Goal: Task Accomplishment & Management: Use online tool/utility

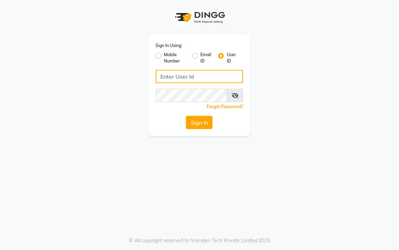
type input "9256811117"
click at [164, 56] on label "Mobile Number" at bounding box center [175, 58] width 22 height 13
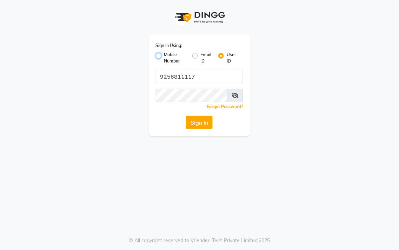
click at [164, 56] on input "Mobile Number" at bounding box center [166, 54] width 5 height 5
radio input "true"
radio input "false"
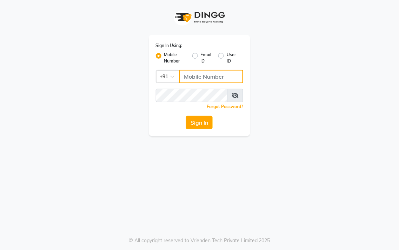
click at [194, 79] on input "Username" at bounding box center [212, 76] width 64 height 13
type input "9256811117"
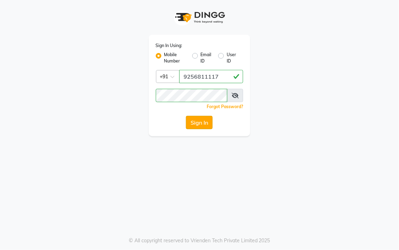
click at [196, 124] on button "Sign In" at bounding box center [199, 122] width 27 height 13
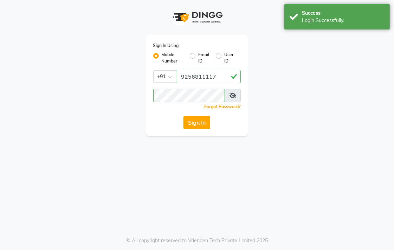
select select "83"
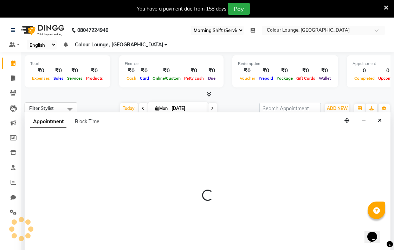
scroll to position [18, 0]
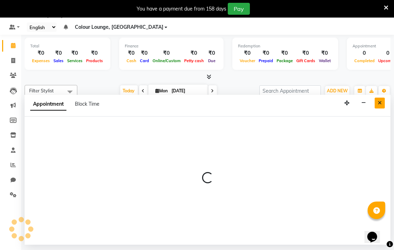
click at [381, 103] on icon "Close" at bounding box center [380, 102] width 4 height 5
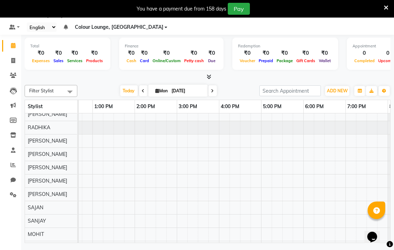
select select "70161"
select select "tentative"
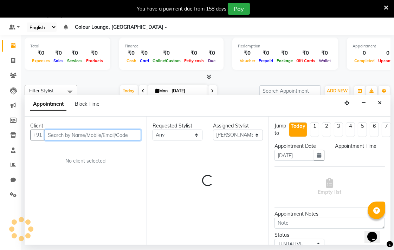
select select "1080"
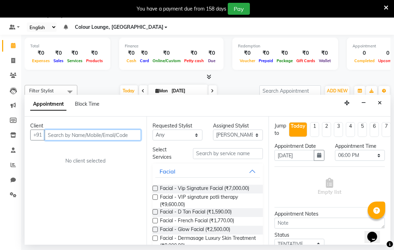
click at [118, 136] on input "text" at bounding box center [93, 135] width 96 height 11
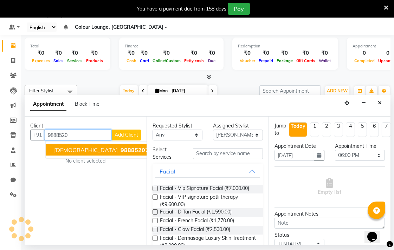
click at [119, 150] on ngb-highlight "9888520 786" at bounding box center [137, 149] width 37 height 7
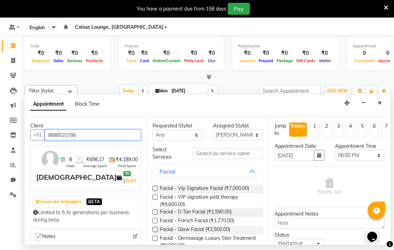
type input "9888520786"
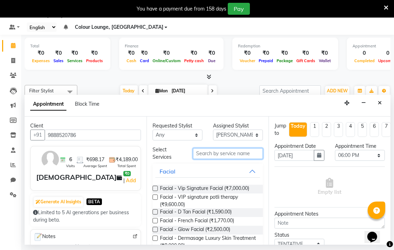
click at [218, 152] on input "text" at bounding box center [228, 153] width 70 height 11
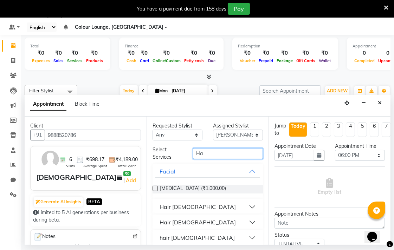
type input "H"
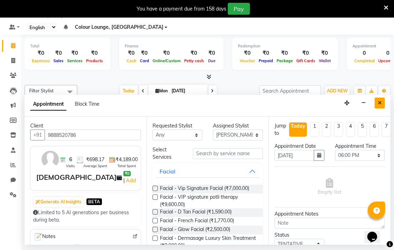
click at [379, 103] on icon "Close" at bounding box center [380, 102] width 4 height 5
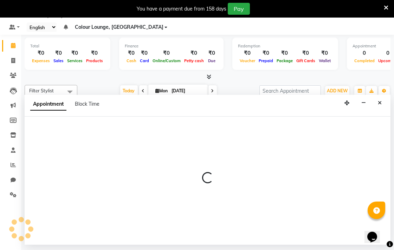
select select "70173"
select select "tentative"
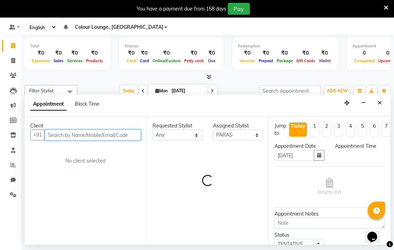
select select "975"
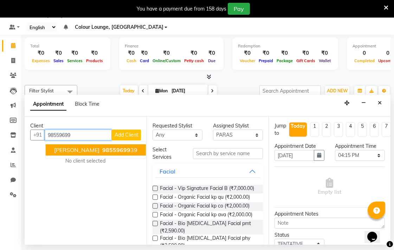
click at [104, 150] on span "98559699" at bounding box center [116, 149] width 28 height 7
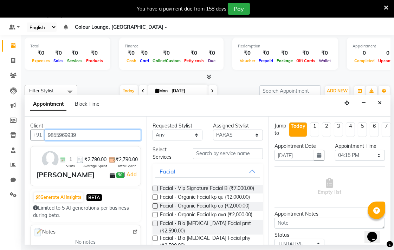
type input "9855969939"
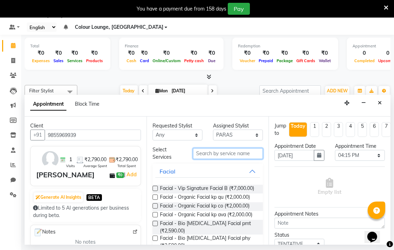
click at [224, 155] on input "text" at bounding box center [228, 153] width 70 height 11
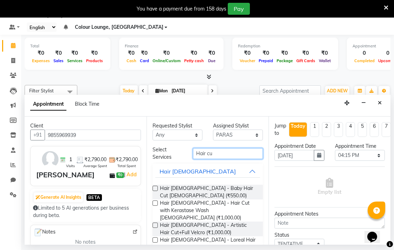
scroll to position [25, 0]
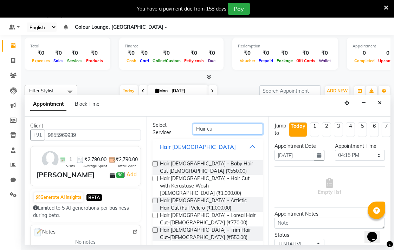
type input "Hair cu"
click at [155, 178] on label at bounding box center [154, 178] width 5 height 5
click at [155, 178] on input "checkbox" at bounding box center [154, 179] width 5 height 5
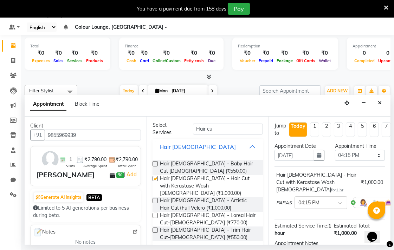
checkbox input "false"
click at [357, 152] on select "Select 09:00 AM 09:15 AM 09:30 AM 09:45 AM 10:00 AM 10:15 AM 10:30 AM 10:45 AM …" at bounding box center [360, 155] width 50 height 11
click at [335, 150] on select "Select 09:00 AM 09:15 AM 09:30 AM 09:45 AM 10:00 AM 10:15 AM 10:30 AM 10:45 AM …" at bounding box center [360, 155] width 50 height 11
click at [362, 155] on select "Select 09:00 AM 09:15 AM 09:30 AM 09:45 AM 10:00 AM 10:15 AM 10:30 AM 10:45 AM …" at bounding box center [360, 155] width 50 height 11
select select "960"
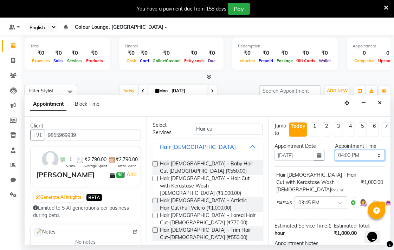
click at [335, 150] on select "Select 09:00 AM 09:15 AM 09:30 AM 09:45 AM 10:00 AM 10:15 AM 10:30 AM 10:45 AM …" at bounding box center [360, 155] width 50 height 11
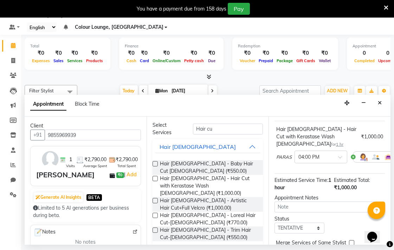
scroll to position [83, 0]
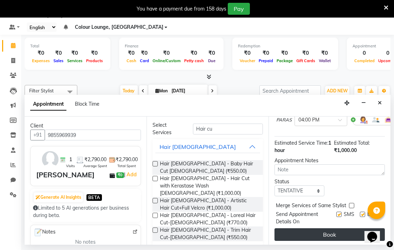
click at [334, 228] on button "Book" at bounding box center [329, 234] width 110 height 13
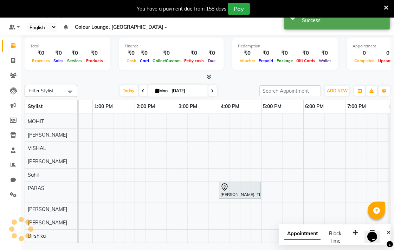
scroll to position [0, 0]
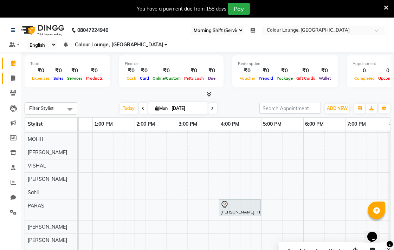
click at [11, 76] on icon at bounding box center [13, 78] width 4 height 5
select select "service"
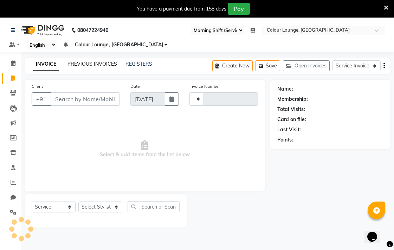
click at [110, 62] on link "PREVIOUS INVOICES" at bounding box center [92, 64] width 50 height 6
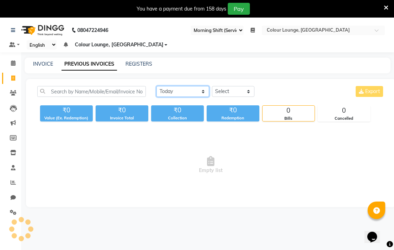
click at [187, 90] on select "Today Yesterday Custom Range" at bounding box center [182, 91] width 53 height 11
select select "yesterday"
click at [156, 86] on select "Today Yesterday Custom Range" at bounding box center [182, 91] width 53 height 11
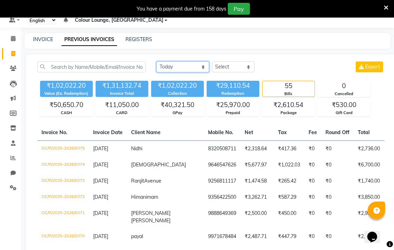
scroll to position [27, 0]
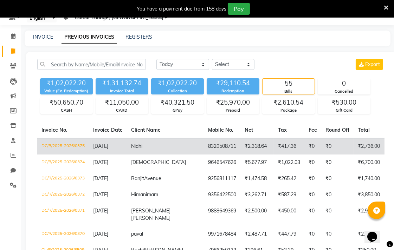
click at [128, 138] on td "Nidhi" at bounding box center [165, 146] width 77 height 17
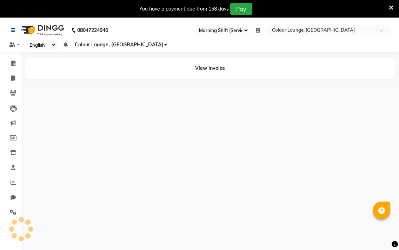
select select "83"
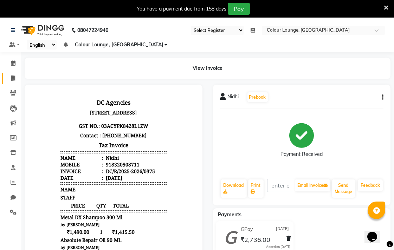
click at [13, 78] on icon at bounding box center [13, 78] width 4 height 5
select select "service"
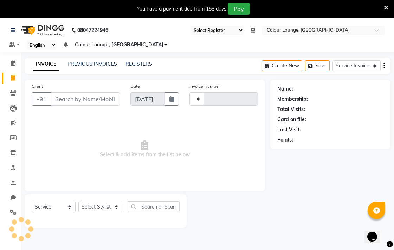
type input "6510"
select select "8013"
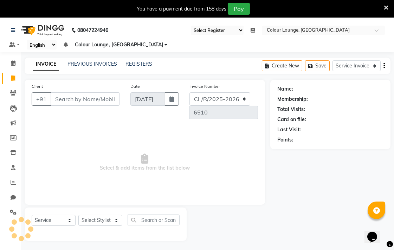
scroll to position [18, 0]
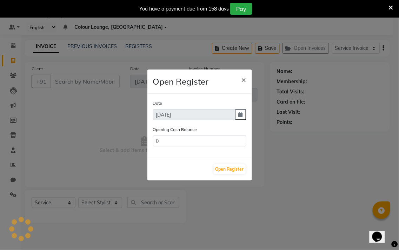
click at [99, 45] on ngb-modal-window "Open Register × Date 01-09-2025 Opening Cash Balance 0 Open Register" at bounding box center [199, 125] width 399 height 250
type input "380552.9"
click at [236, 174] on button "Open Register" at bounding box center [230, 169] width 32 height 10
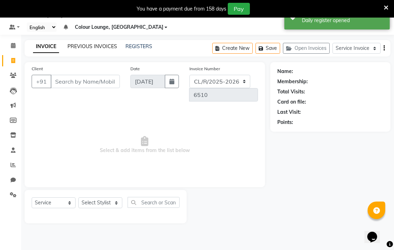
click at [104, 44] on link "PREVIOUS INVOICES" at bounding box center [92, 46] width 50 height 6
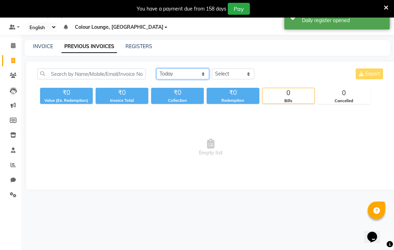
click at [197, 71] on select "Today Yesterday Custom Range" at bounding box center [182, 74] width 53 height 11
select select "yesterday"
click at [156, 69] on select "Today Yesterday Custom Range" at bounding box center [182, 74] width 53 height 11
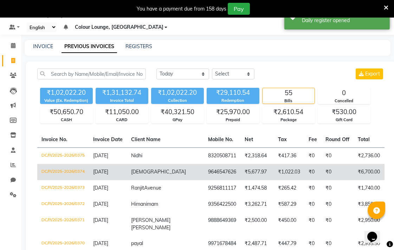
click at [54, 175] on td "DC/R/2025-2026/0374" at bounding box center [63, 172] width 52 height 16
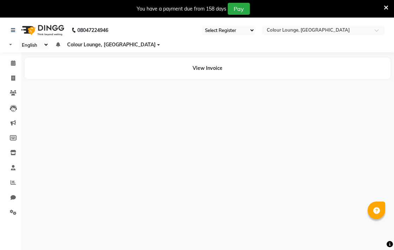
select select "83"
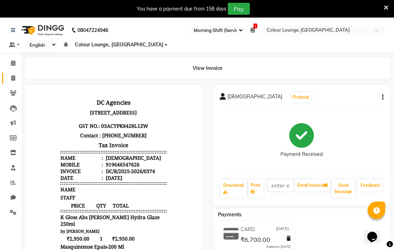
click at [13, 78] on icon at bounding box center [13, 78] width 4 height 5
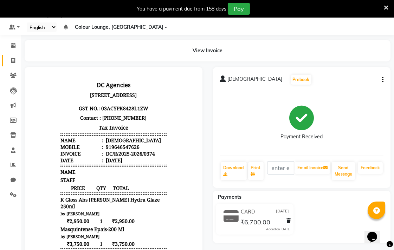
select select "service"
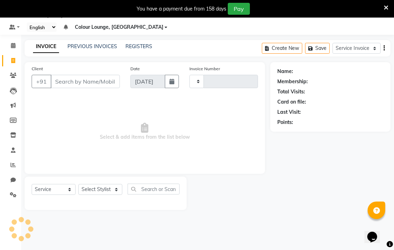
type input "6510"
select select "8013"
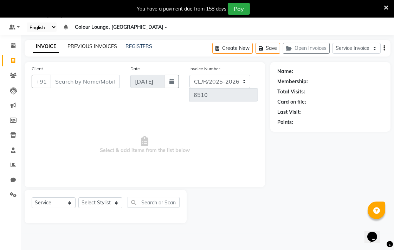
click at [91, 46] on link "PREVIOUS INVOICES" at bounding box center [92, 46] width 50 height 6
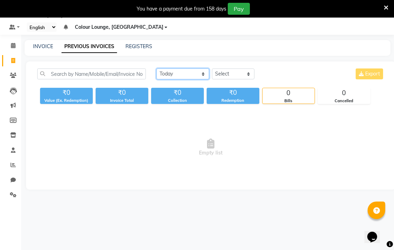
click at [174, 70] on select "Today Yesterday Custom Range" at bounding box center [182, 74] width 53 height 11
select select "yesterday"
click at [156, 69] on select "Today Yesterday Custom Range" at bounding box center [182, 74] width 53 height 11
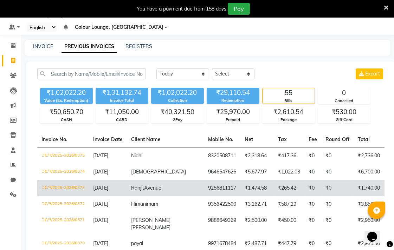
click at [71, 191] on td "DC/R/2025-2026/0373" at bounding box center [63, 188] width 52 height 16
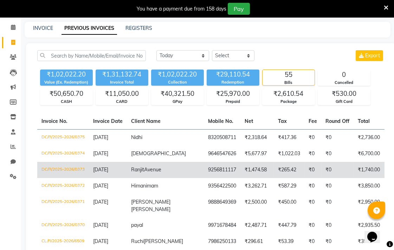
scroll to position [39, 0]
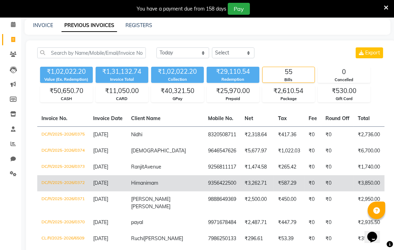
click at [133, 186] on span "Himani" at bounding box center [139, 183] width 16 height 6
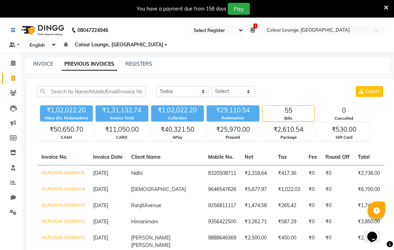
click at [13, 78] on icon at bounding box center [13, 78] width 4 height 5
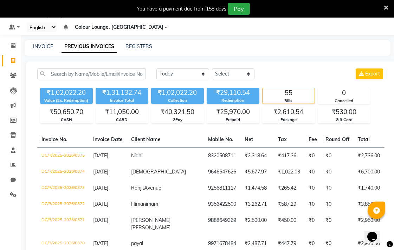
select select "service"
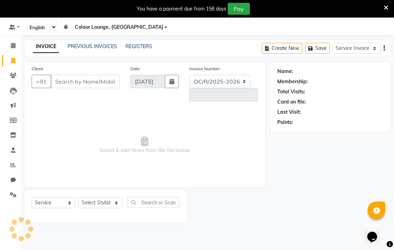
select select "8013"
type input "6510"
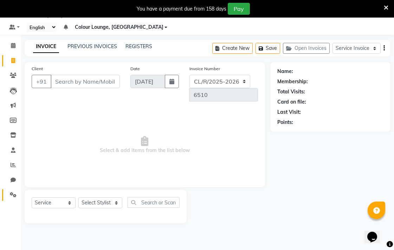
click at [15, 195] on icon at bounding box center [13, 194] width 7 height 5
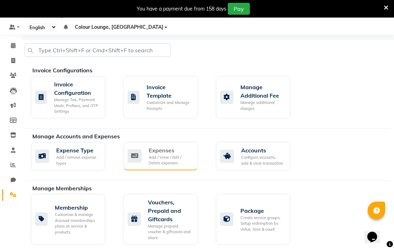
click at [179, 154] on div "Expenses" at bounding box center [170, 150] width 43 height 8
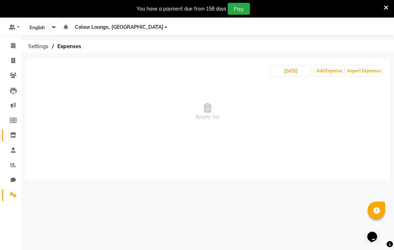
click at [14, 136] on icon at bounding box center [13, 134] width 6 height 5
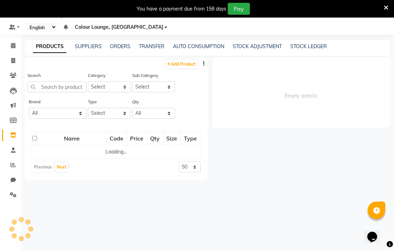
select select
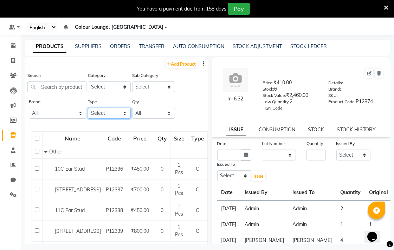
click at [113, 115] on select "Select Both Retail Consumable" at bounding box center [109, 113] width 43 height 11
select select "C"
click at [88, 108] on select "Select Both Retail Consumable" at bounding box center [109, 113] width 43 height 11
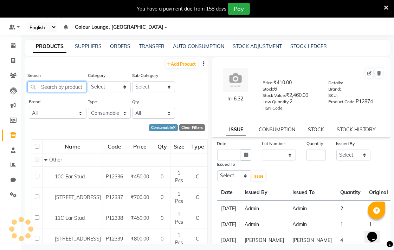
click at [62, 86] on input "text" at bounding box center [56, 86] width 59 height 11
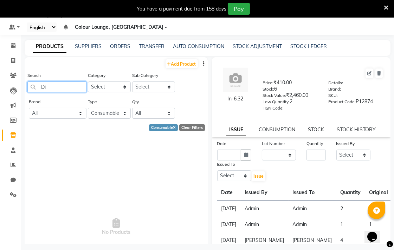
type input "D"
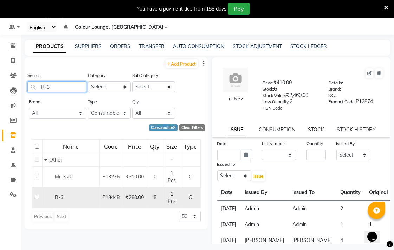
type input "R-3"
click at [72, 196] on div "R-3" at bounding box center [70, 197] width 53 height 7
select select
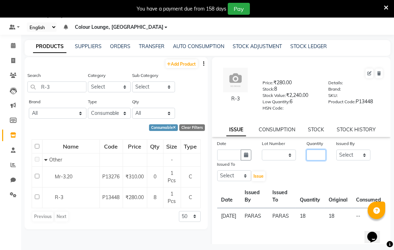
click at [307, 155] on input "number" at bounding box center [315, 155] width 19 height 11
type input "1"
click at [347, 153] on select "Select Admin AMIT Birshika Charanjeet Colour Lounge, Ranjit Avenue Colour Loung…" at bounding box center [353, 155] width 34 height 11
select select "70150"
click at [336, 150] on select "Select Admin AMIT Birshika Charanjeet Colour Lounge, Ranjit Avenue Colour Loung…" at bounding box center [353, 155] width 34 height 11
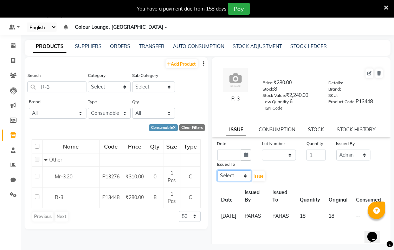
click at [228, 174] on select "Select Admin AMIT Birshika Charanjeet Colour Lounge, Ranjit Avenue Colour Loung…" at bounding box center [234, 175] width 34 height 11
select select "70150"
click at [217, 171] on select "Select Admin AMIT Birshika Charanjeet Colour Lounge, Ranjit Avenue Colour Loung…" at bounding box center [234, 175] width 34 height 11
click at [223, 157] on input "text" at bounding box center [229, 155] width 24 height 11
select select "9"
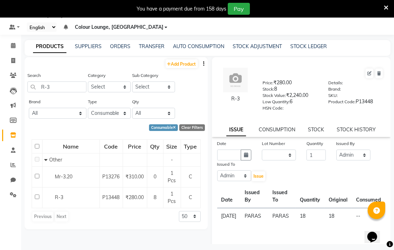
select select "2025"
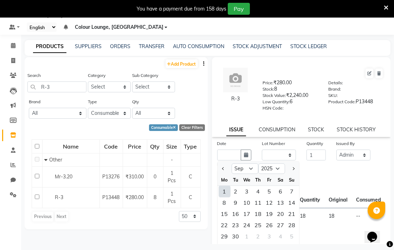
click at [224, 191] on div "1" at bounding box center [224, 191] width 11 height 11
type input "[DATE]"
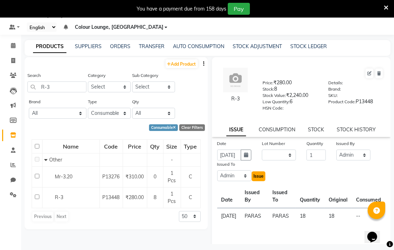
click at [259, 176] on span "Issue" at bounding box center [258, 176] width 10 height 5
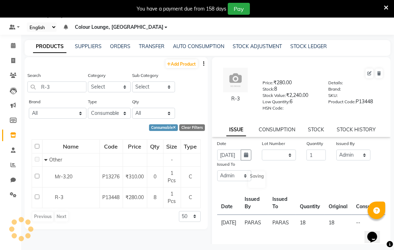
scroll to position [0, 0]
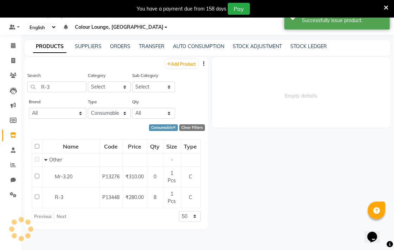
select select
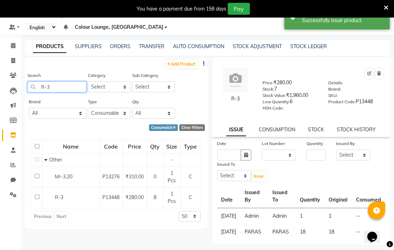
click at [70, 84] on input "R-3" at bounding box center [56, 86] width 59 height 11
type input "R"
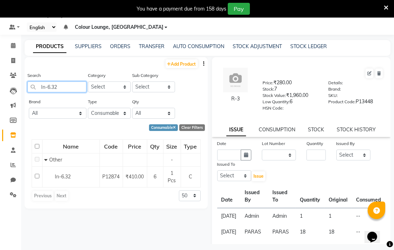
type input "In-6.32"
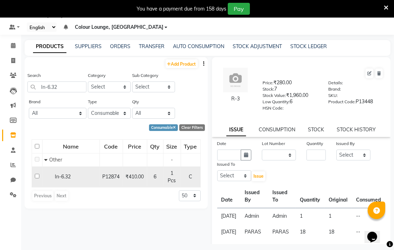
click at [87, 174] on div "In-6.32" at bounding box center [70, 176] width 53 height 7
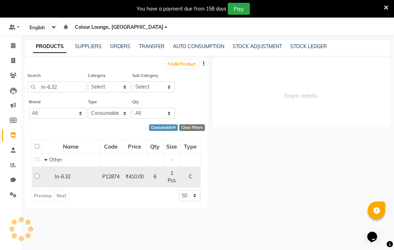
select select
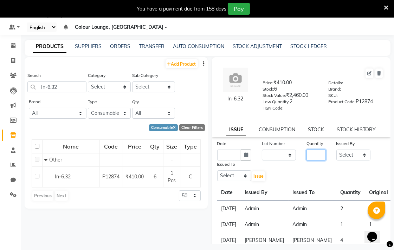
click at [307, 155] on input "number" at bounding box center [315, 155] width 19 height 11
type input "2"
click at [355, 129] on link "STOCK HISTORY" at bounding box center [356, 129] width 39 height 6
select select "all"
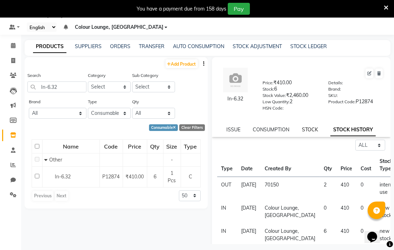
click at [311, 129] on link "STOCK" at bounding box center [310, 129] width 16 height 6
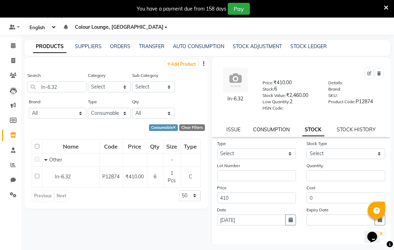
click at [273, 129] on link "CONSUMPTION" at bounding box center [271, 129] width 37 height 6
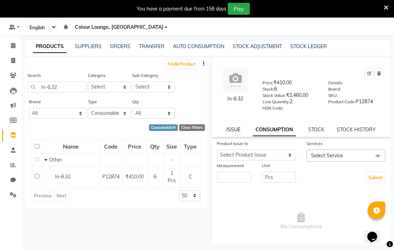
click at [235, 130] on link "ISSUE" at bounding box center [233, 129] width 14 height 6
select select
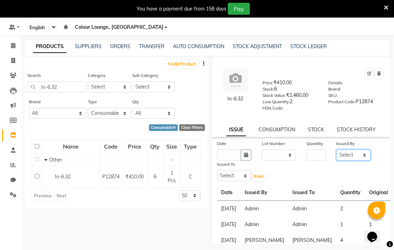
click at [351, 155] on select "Select Admin AMIT Birshika Charanjeet Colour Lounge, Ranjit Avenue Colour Loung…" at bounding box center [353, 155] width 34 height 11
select select "70150"
click at [336, 150] on select "Select Admin AMIT Birshika Charanjeet Colour Lounge, Ranjit Avenue Colour Loung…" at bounding box center [353, 155] width 34 height 11
click at [308, 155] on input "number" at bounding box center [315, 155] width 19 height 11
type input "2"
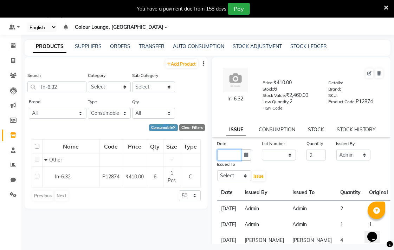
click at [225, 152] on input "text" at bounding box center [229, 155] width 24 height 11
select select "9"
select select "2025"
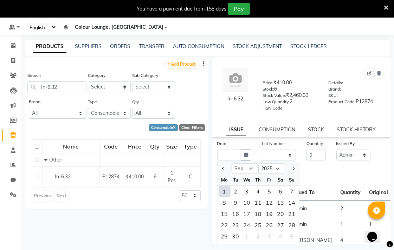
click at [224, 191] on div "1" at bounding box center [224, 191] width 11 height 11
type input "[DATE]"
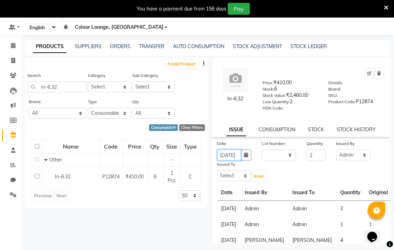
scroll to position [0, 12]
click at [227, 176] on select "Select Admin AMIT Birshika Charanjeet Colour Lounge, Ranjit Avenue Colour Loung…" at bounding box center [234, 175] width 34 height 11
select select "70150"
click at [217, 171] on select "Select Admin AMIT Birshika Charanjeet Colour Lounge, Ranjit Avenue Colour Loung…" at bounding box center [234, 175] width 34 height 11
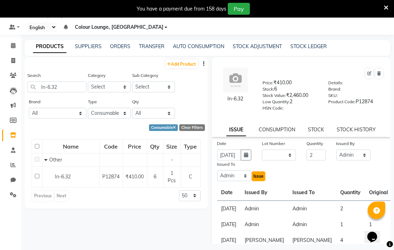
click at [257, 176] on span "Issue" at bounding box center [258, 176] width 10 height 5
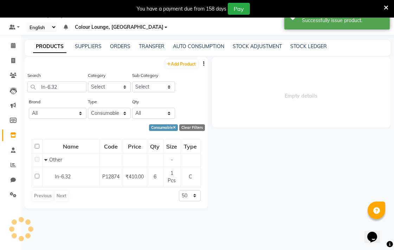
select select
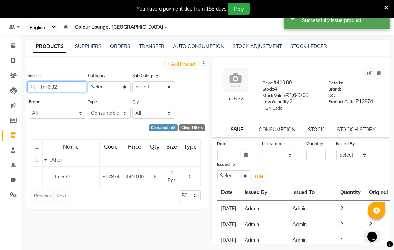
click at [67, 88] on input "In-6.32" at bounding box center [56, 86] width 59 height 11
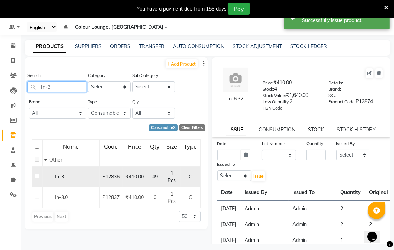
type input "In-3"
click at [90, 177] on div "In-3" at bounding box center [70, 176] width 53 height 7
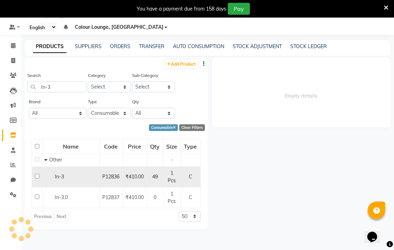
select select
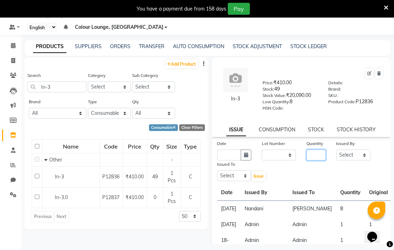
click at [313, 155] on input "number" at bounding box center [315, 155] width 19 height 11
type input "3"
click at [346, 156] on select "Select Admin AMIT Birshika Charanjeet Colour Lounge, Ranjit Avenue Colour Loung…" at bounding box center [353, 155] width 34 height 11
click at [336, 150] on select "Select Admin AMIT Birshika Charanjeet Colour Lounge, Ranjit Avenue Colour Loung…" at bounding box center [353, 155] width 34 height 11
click at [348, 155] on select "Select Admin AMIT Birshika Charanjeet Colour Lounge, Ranjit Avenue Colour Loung…" at bounding box center [353, 155] width 34 height 11
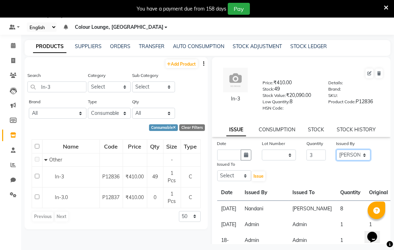
select select "70150"
click at [336, 150] on select "Select Admin AMIT Birshika Charanjeet Colour Lounge, Ranjit Avenue Colour Loung…" at bounding box center [353, 155] width 34 height 11
click at [224, 177] on select "Select Admin AMIT Birshika Charanjeet Colour Lounge, Ranjit Avenue Colour Loung…" at bounding box center [234, 175] width 34 height 11
select select "70150"
click at [217, 171] on select "Select Admin AMIT Birshika Charanjeet Colour Lounge, Ranjit Avenue Colour Loung…" at bounding box center [234, 175] width 34 height 11
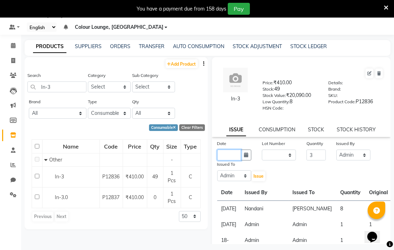
click at [223, 156] on input "text" at bounding box center [229, 155] width 24 height 11
select select "9"
select select "2025"
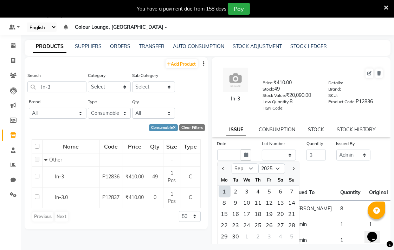
click at [224, 191] on div "1" at bounding box center [224, 191] width 11 height 11
type input "[DATE]"
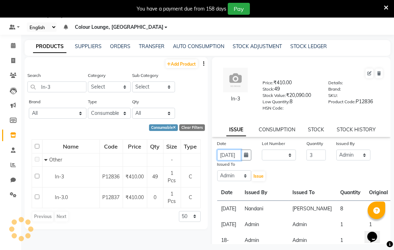
scroll to position [0, 12]
click at [257, 178] on span "Issue" at bounding box center [258, 176] width 10 height 5
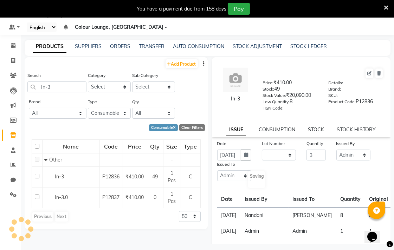
scroll to position [0, 0]
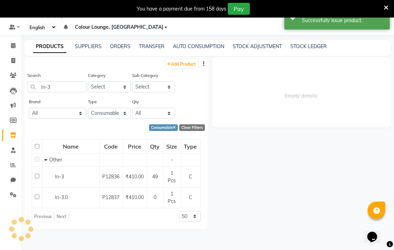
select select
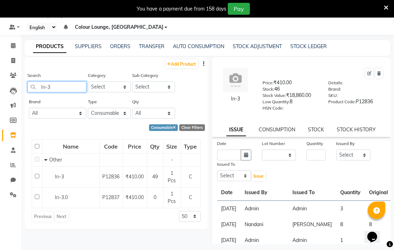
click at [60, 83] on input "In-3" at bounding box center [56, 86] width 59 height 11
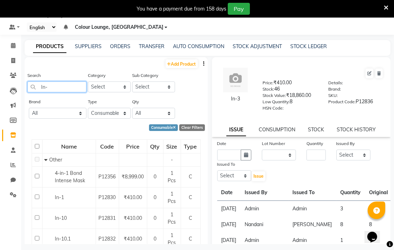
type input "In-3"
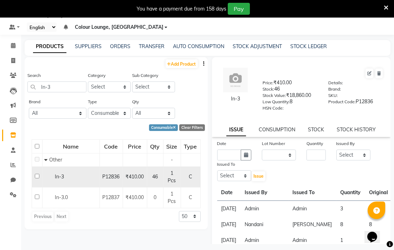
click at [94, 177] on div "In-3" at bounding box center [70, 176] width 53 height 7
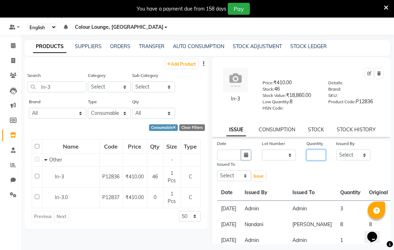
click at [313, 156] on input "number" at bounding box center [315, 155] width 19 height 11
type input "1"
click at [355, 157] on select "Select Admin AMIT Birshika Charanjeet Colour Lounge, Ranjit Avenue Colour Loung…" at bounding box center [353, 155] width 34 height 11
select select "70150"
click at [336, 150] on select "Select Admin AMIT Birshika Charanjeet Colour Lounge, Ranjit Avenue Colour Loung…" at bounding box center [353, 155] width 34 height 11
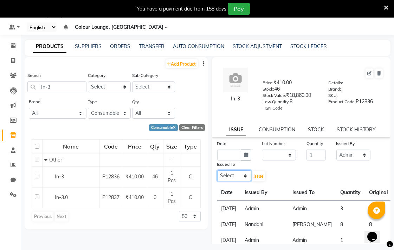
click at [223, 177] on select "Select Admin AMIT Birshika Charanjeet Colour Lounge, Ranjit Avenue Colour Loung…" at bounding box center [234, 175] width 34 height 11
select select "70150"
click at [217, 171] on select "Select Admin AMIT Birshika Charanjeet Colour Lounge, Ranjit Avenue Colour Loung…" at bounding box center [234, 175] width 34 height 11
click at [228, 155] on input "text" at bounding box center [229, 155] width 24 height 11
select select "9"
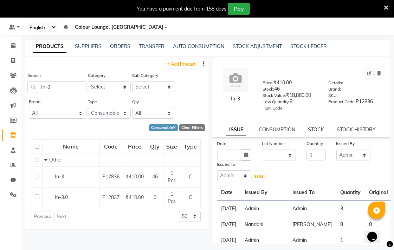
select select "2025"
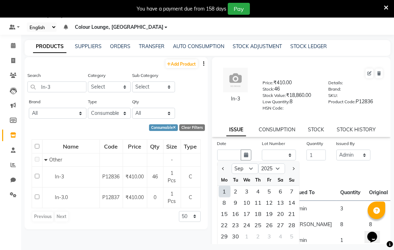
click at [223, 189] on div "1" at bounding box center [224, 191] width 11 height 11
type input "[DATE]"
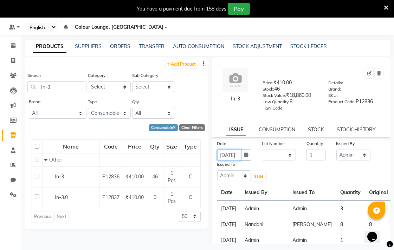
scroll to position [0, 12]
click at [258, 176] on span "Issue" at bounding box center [258, 176] width 10 height 5
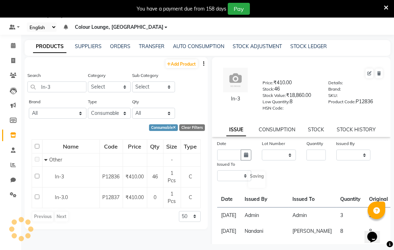
select select
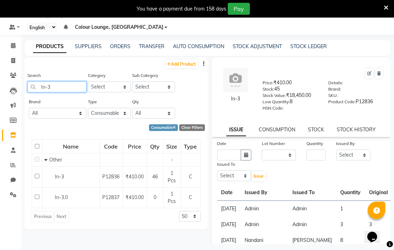
click at [70, 85] on input "In-3" at bounding box center [56, 86] width 59 height 11
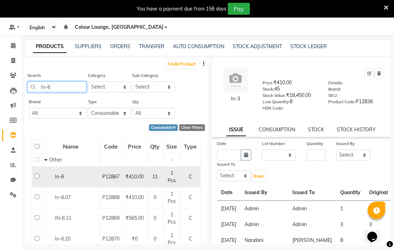
type input "In-6"
click at [81, 179] on div "In-6" at bounding box center [70, 176] width 53 height 7
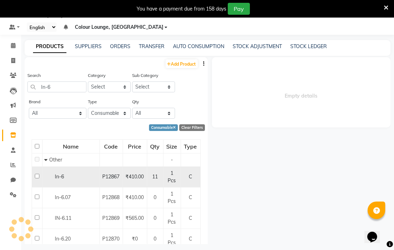
select select
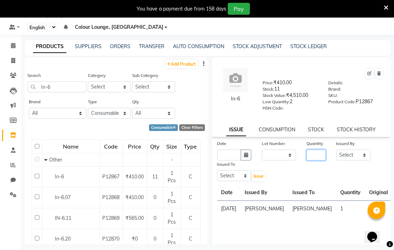
click at [311, 158] on input "number" at bounding box center [315, 155] width 19 height 11
type input "1"
click at [351, 152] on select "Select Admin AMIT Birshika Charanjeet Colour Lounge, Ranjit Avenue Colour Loung…" at bounding box center [353, 155] width 34 height 11
select select "70150"
click at [336, 150] on select "Select Admin AMIT Birshika Charanjeet Colour Lounge, Ranjit Avenue Colour Loung…" at bounding box center [353, 155] width 34 height 11
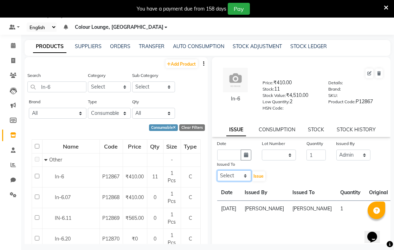
click at [229, 178] on select "Select Admin AMIT Birshika Charanjeet Colour Lounge, Ranjit Avenue Colour Loung…" at bounding box center [234, 175] width 34 height 11
click at [217, 171] on select "Select Admin AMIT Birshika Charanjeet Colour Lounge, Ranjit Avenue Colour Loung…" at bounding box center [234, 175] width 34 height 11
click at [237, 178] on select "Select Admin AMIT Birshika Charanjeet Colour Lounge, Ranjit Avenue Colour Loung…" at bounding box center [234, 175] width 34 height 11
select select "70150"
click at [217, 171] on select "Select Admin AMIT Birshika Charanjeet Colour Lounge, Ranjit Avenue Colour Loung…" at bounding box center [234, 175] width 34 height 11
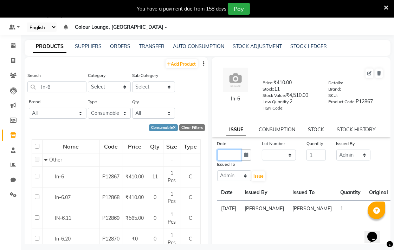
click at [222, 154] on input "text" at bounding box center [229, 155] width 24 height 11
select select "9"
select select "2025"
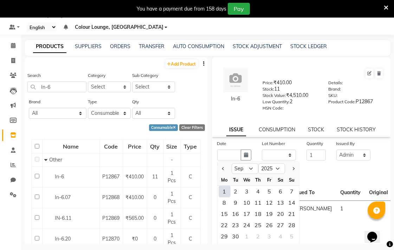
click at [224, 191] on div "1" at bounding box center [224, 191] width 11 height 11
type input "[DATE]"
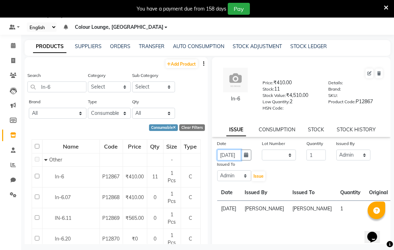
scroll to position [0, 12]
click at [254, 176] on span "Issue" at bounding box center [258, 176] width 10 height 5
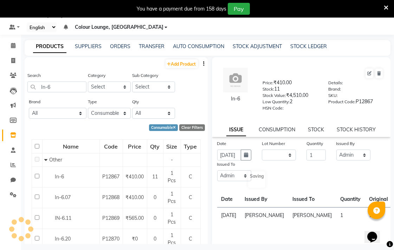
scroll to position [0, 0]
select select
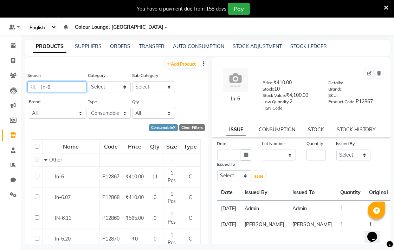
click at [71, 85] on input "In-6" at bounding box center [56, 86] width 59 height 11
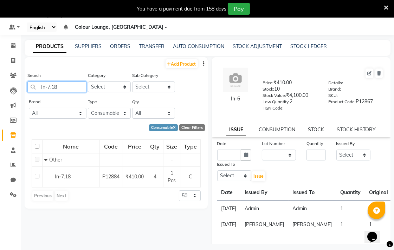
type input "In-7.18"
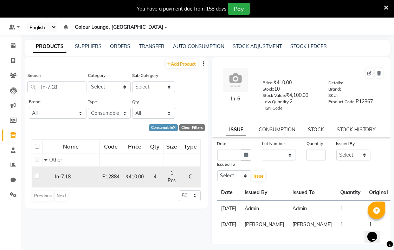
click at [90, 175] on div "In-7.18" at bounding box center [70, 176] width 53 height 7
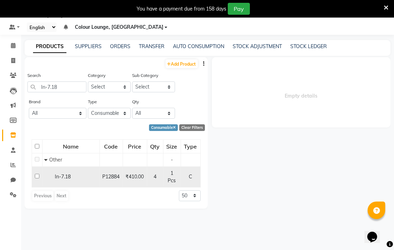
select select
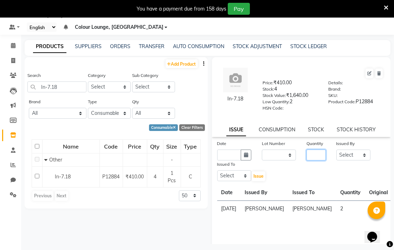
click at [311, 153] on input "number" at bounding box center [315, 155] width 19 height 11
type input "1"
click at [347, 157] on select "Select Admin AMIT Birshika Charanjeet Colour Lounge, Ranjit Avenue Colour Loung…" at bounding box center [353, 155] width 34 height 11
select select "70150"
click at [336, 150] on select "Select Admin AMIT Birshika Charanjeet Colour Lounge, Ranjit Avenue Colour Loung…" at bounding box center [353, 155] width 34 height 11
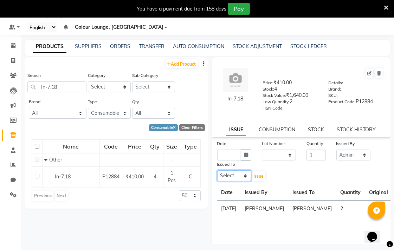
click at [229, 174] on select "Select Admin AMIT Birshika Charanjeet Colour Lounge, Ranjit Avenue Colour Loung…" at bounding box center [234, 175] width 34 height 11
select select "70150"
click at [217, 171] on select "Select Admin AMIT Birshika Charanjeet Colour Lounge, Ranjit Avenue Colour Loung…" at bounding box center [234, 175] width 34 height 11
click at [229, 153] on input "text" at bounding box center [229, 155] width 24 height 11
select select "9"
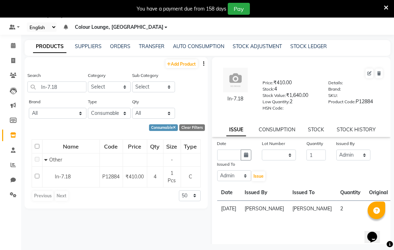
select select "2025"
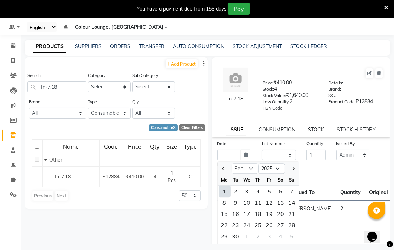
click at [224, 192] on div "1" at bounding box center [224, 191] width 11 height 11
type input "[DATE]"
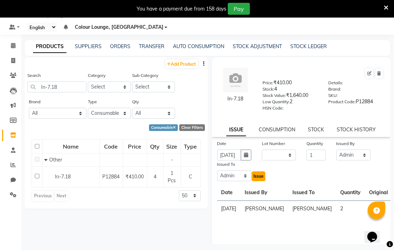
click at [260, 177] on span "Issue" at bounding box center [258, 176] width 10 height 5
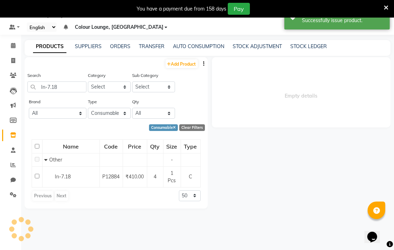
select select
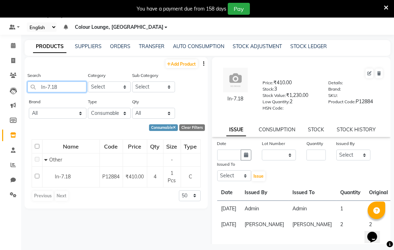
click at [72, 88] on input "In-7.18" at bounding box center [56, 86] width 59 height 11
type input "In-7.35"
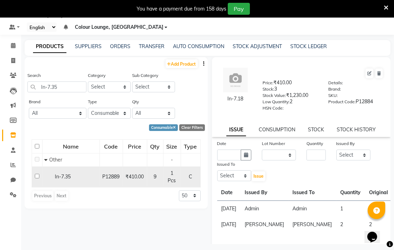
click at [85, 178] on div "In-7.35" at bounding box center [70, 176] width 53 height 7
select select
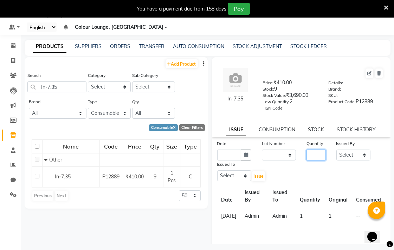
click at [314, 155] on input "number" at bounding box center [315, 155] width 19 height 11
type input "1"
click at [346, 155] on select "Select Admin AMIT Birshika Charanjeet Colour Lounge, Ranjit Avenue Colour Loung…" at bounding box center [353, 155] width 34 height 11
click at [336, 150] on select "Select Admin AMIT Birshika Charanjeet Colour Lounge, Ranjit Avenue Colour Loung…" at bounding box center [353, 155] width 34 height 11
click at [350, 156] on select "Select Admin AMIT Birshika Charanjeet Colour Lounge, Ranjit Avenue Colour Loung…" at bounding box center [353, 155] width 34 height 11
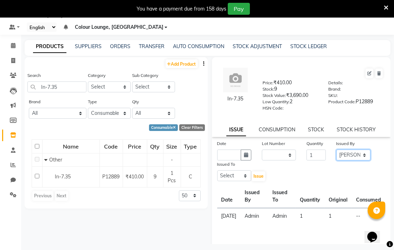
select select "70150"
click at [336, 150] on select "Select Admin AMIT Birshika Charanjeet Colour Lounge, Ranjit Avenue Colour Loung…" at bounding box center [353, 155] width 34 height 11
click at [225, 175] on select "Select Admin AMIT Birshika Charanjeet Colour Lounge, Ranjit Avenue Colour Loung…" at bounding box center [234, 175] width 34 height 11
select select "70150"
click at [217, 171] on select "Select Admin AMIT Birshika Charanjeet Colour Lounge, Ranjit Avenue Colour Loung…" at bounding box center [234, 175] width 34 height 11
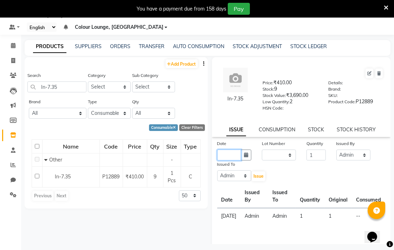
click at [226, 152] on input "text" at bounding box center [229, 155] width 24 height 11
select select "9"
select select "2025"
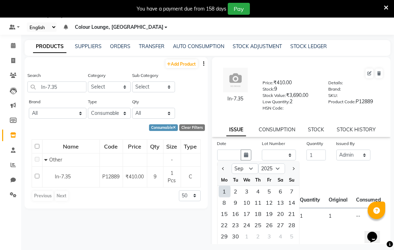
click at [224, 191] on div "1" at bounding box center [224, 191] width 11 height 11
type input "[DATE]"
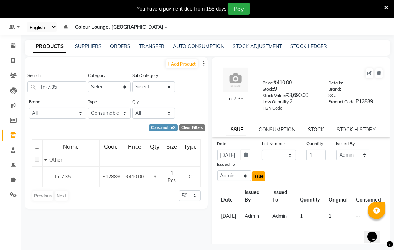
click at [257, 176] on span "Issue" at bounding box center [258, 176] width 10 height 5
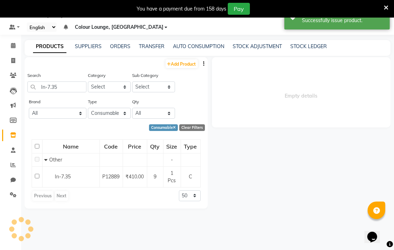
select select
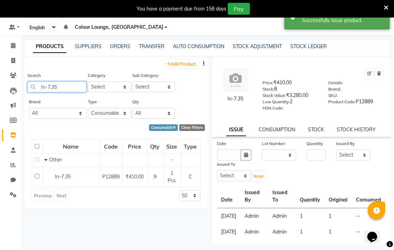
click at [48, 87] on input "In-7.35" at bounding box center [56, 86] width 59 height 11
click at [49, 86] on input "In-7.35" at bounding box center [56, 86] width 59 height 11
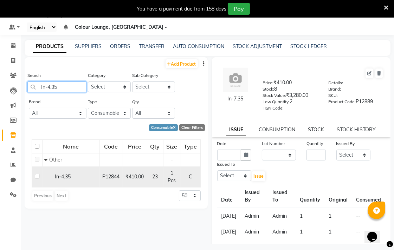
type input "In-4.35"
click at [93, 177] on div "In-4.35" at bounding box center [70, 176] width 53 height 7
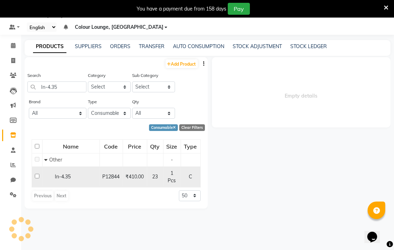
select select
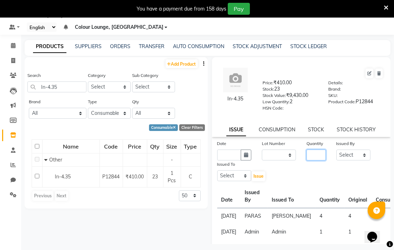
click at [308, 155] on input "number" at bounding box center [315, 155] width 19 height 11
type input "1"
click at [346, 156] on select "Select Admin AMIT Birshika Charanjeet Colour Lounge, Ranjit Avenue Colour Loung…" at bounding box center [353, 155] width 34 height 11
select select "70150"
click at [336, 150] on select "Select Admin AMIT Birshika Charanjeet Colour Lounge, Ranjit Avenue Colour Loung…" at bounding box center [353, 155] width 34 height 11
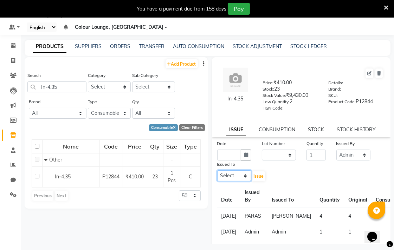
click at [226, 176] on select "Select Admin AMIT Birshika Charanjeet Colour Lounge, Ranjit Avenue Colour Loung…" at bounding box center [234, 175] width 34 height 11
select select "70150"
click at [217, 171] on select "Select Admin AMIT Birshika Charanjeet Colour Lounge, Ranjit Avenue Colour Loung…" at bounding box center [234, 175] width 34 height 11
click at [225, 157] on input "text" at bounding box center [229, 155] width 24 height 11
select select "9"
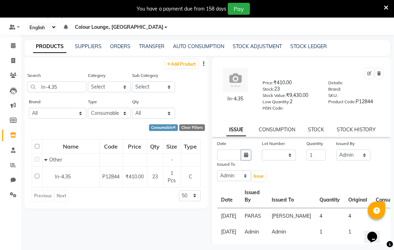
select select "2025"
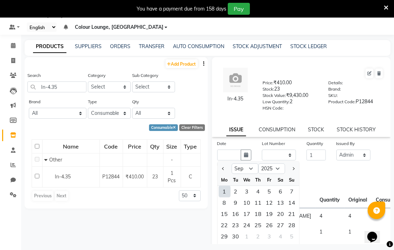
click at [224, 191] on div "1" at bounding box center [224, 191] width 11 height 11
type input "[DATE]"
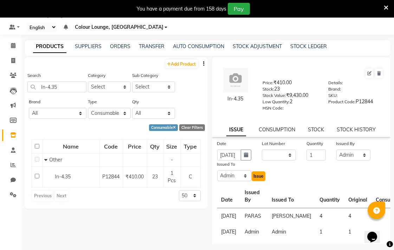
click at [254, 176] on span "Issue" at bounding box center [258, 176] width 10 height 5
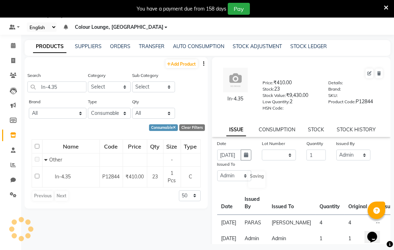
scroll to position [0, 0]
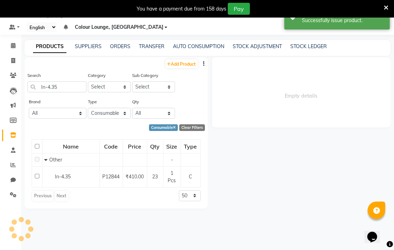
select select
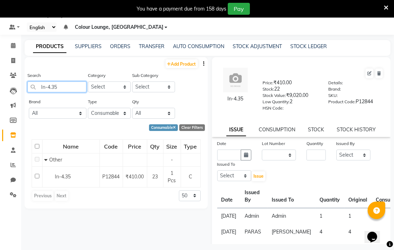
click at [75, 88] on input "In-4.35" at bounding box center [56, 86] width 59 height 11
type input "I"
type input "M-12.3"
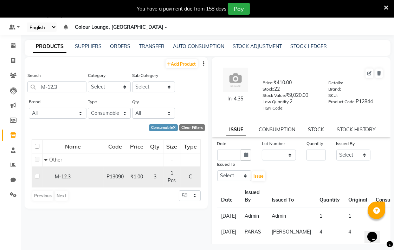
click at [93, 176] on div "M-12.3" at bounding box center [73, 176] width 58 height 7
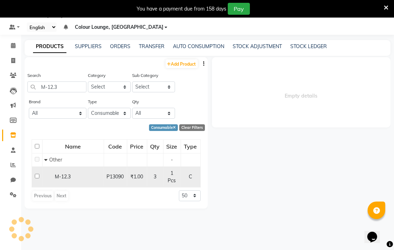
select select
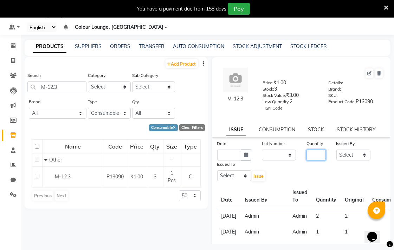
click at [312, 157] on input "number" at bounding box center [315, 155] width 19 height 11
type input "1"
click at [358, 154] on select "Select Admin AMIT Birshika Charanjeet Colour Lounge, Ranjit Avenue Colour Loung…" at bounding box center [353, 155] width 34 height 11
select select "70150"
click at [336, 150] on select "Select Admin AMIT Birshika Charanjeet Colour Lounge, Ranjit Avenue Colour Loung…" at bounding box center [353, 155] width 34 height 11
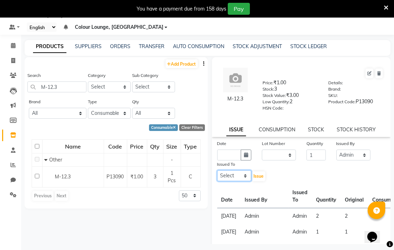
click at [229, 174] on select "Select Admin AMIT Birshika Charanjeet Colour Lounge, Ranjit Avenue Colour Loung…" at bounding box center [234, 175] width 34 height 11
select select "70150"
click at [217, 171] on select "Select Admin AMIT Birshika Charanjeet Colour Lounge, Ranjit Avenue Colour Loung…" at bounding box center [234, 175] width 34 height 11
click at [225, 154] on input "text" at bounding box center [229, 155] width 24 height 11
select select "9"
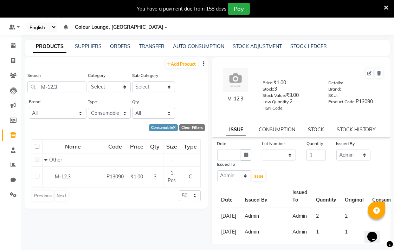
select select "2025"
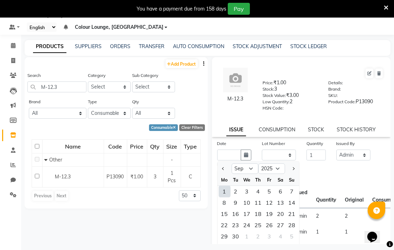
click at [224, 190] on div "1" at bounding box center [224, 191] width 11 height 11
type input "[DATE]"
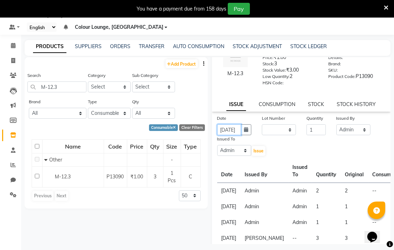
scroll to position [45, 0]
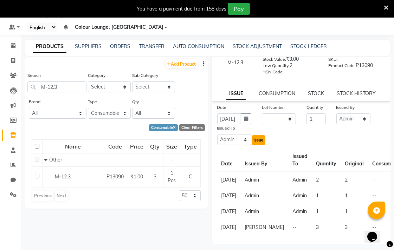
click at [260, 137] on span "Issue" at bounding box center [258, 139] width 10 height 5
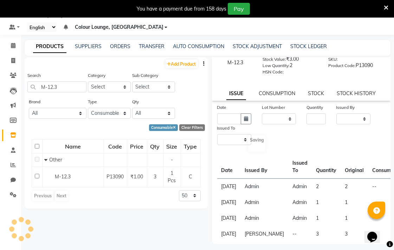
scroll to position [0, 0]
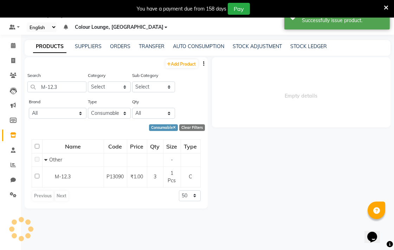
select select
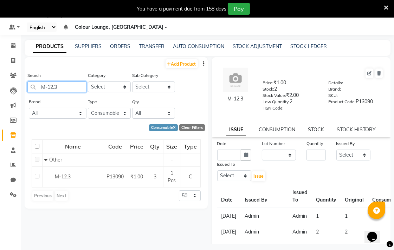
click at [78, 87] on input "M-12.3" at bounding box center [56, 86] width 59 height 11
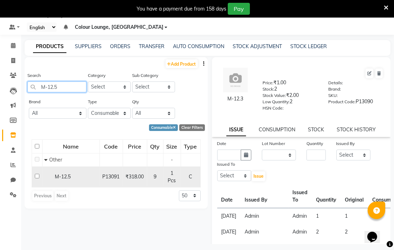
type input "M-12.5"
click at [94, 177] on div "M-12.5" at bounding box center [70, 176] width 53 height 7
select select
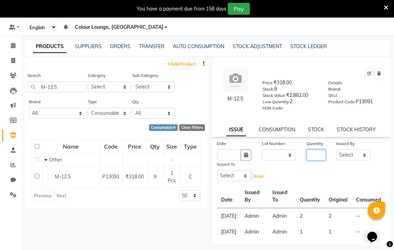
click at [315, 155] on input "number" at bounding box center [315, 155] width 19 height 11
type input "1"
click at [356, 155] on select "Select Admin AMIT Birshika Charanjeet Colour Lounge, Ranjit Avenue Colour Loung…" at bounding box center [353, 155] width 34 height 11
select select "70150"
click at [336, 150] on select "Select Admin AMIT Birshika Charanjeet Colour Lounge, Ranjit Avenue Colour Loung…" at bounding box center [353, 155] width 34 height 11
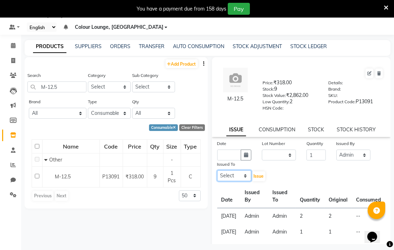
click at [233, 174] on select "Select Admin AMIT Birshika Charanjeet Colour Lounge, Ranjit Avenue Colour Loung…" at bounding box center [234, 175] width 34 height 11
select select "70150"
click at [217, 171] on select "Select Admin AMIT Birshika Charanjeet Colour Lounge, Ranjit Avenue Colour Loung…" at bounding box center [234, 175] width 34 height 11
click at [224, 154] on input "text" at bounding box center [229, 155] width 24 height 11
select select "9"
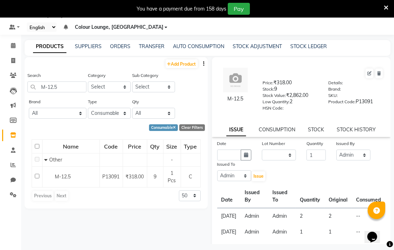
select select "2025"
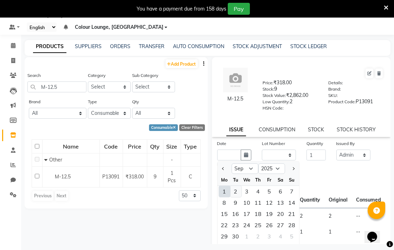
click at [235, 191] on div "2" at bounding box center [235, 191] width 11 height 11
type input "02-09-2025"
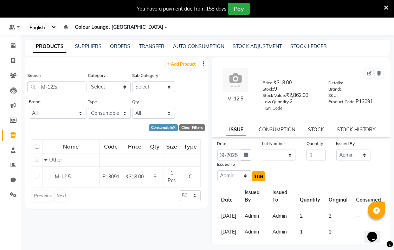
click at [257, 176] on span "Issue" at bounding box center [258, 176] width 10 height 5
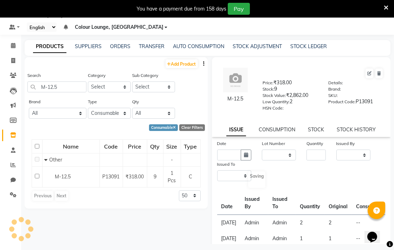
select select
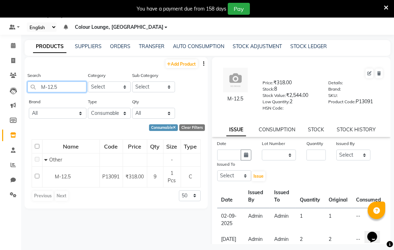
click at [77, 87] on input "M-12.5" at bounding box center [56, 86] width 59 height 11
type input "M-6.34"
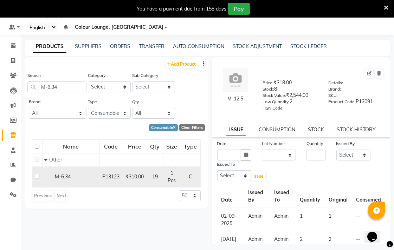
click at [94, 177] on div "M-6.34" at bounding box center [70, 176] width 53 height 7
select select
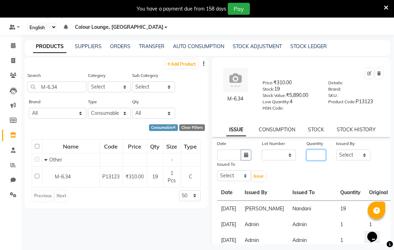
click at [309, 155] on input "number" at bounding box center [315, 155] width 19 height 11
type input "1"
click at [230, 154] on input "text" at bounding box center [229, 155] width 24 height 11
select select "9"
select select "2025"
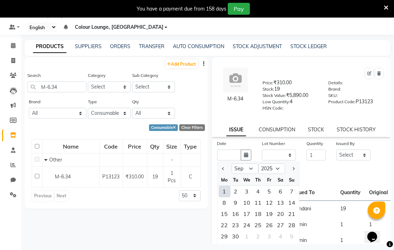
click at [224, 191] on div "1" at bounding box center [224, 191] width 11 height 11
type input "[DATE]"
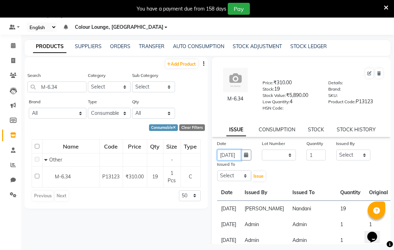
scroll to position [0, 12]
click at [352, 156] on select "Select Admin AMIT Birshika Charanjeet Colour Lounge, Ranjit Avenue Colour Loung…" at bounding box center [353, 155] width 34 height 11
select select "70150"
click at [336, 150] on select "Select Admin AMIT Birshika Charanjeet Colour Lounge, Ranjit Avenue Colour Loung…" at bounding box center [353, 155] width 34 height 11
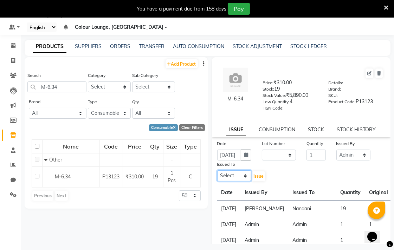
click at [230, 175] on select "Select Admin AMIT Birshika Charanjeet Colour Lounge, Ranjit Avenue Colour Loung…" at bounding box center [234, 175] width 34 height 11
click at [217, 171] on select "Select Admin AMIT Birshika Charanjeet Colour Lounge, Ranjit Avenue Colour Loung…" at bounding box center [234, 175] width 34 height 11
click at [233, 173] on select "Select Admin AMIT Birshika Charanjeet Colour Lounge, Ranjit Avenue Colour Loung…" at bounding box center [234, 175] width 34 height 11
select select "70150"
click at [217, 171] on select "Select Admin AMIT Birshika Charanjeet Colour Lounge, Ranjit Avenue Colour Loung…" at bounding box center [234, 175] width 34 height 11
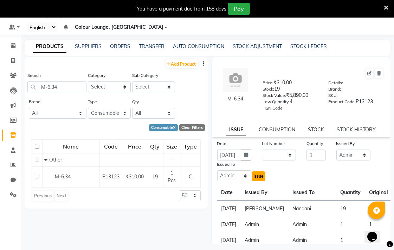
click at [259, 176] on span "Issue" at bounding box center [258, 176] width 10 height 5
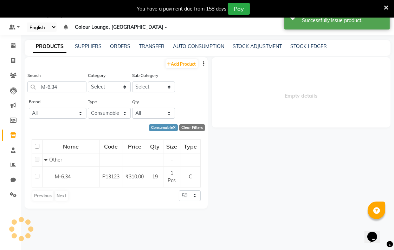
select select
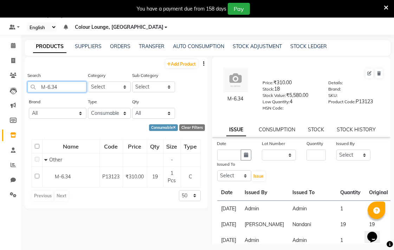
click at [74, 90] on input "M-6.34" at bounding box center [56, 86] width 59 height 11
type input "M-7.23"
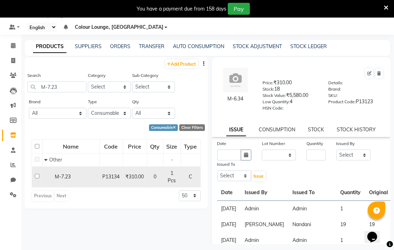
click at [113, 177] on span "P13134" at bounding box center [111, 177] width 17 height 6
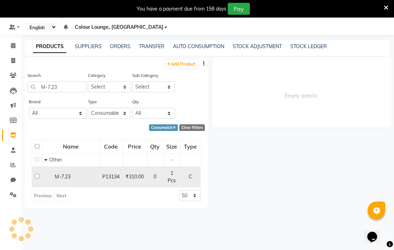
select select
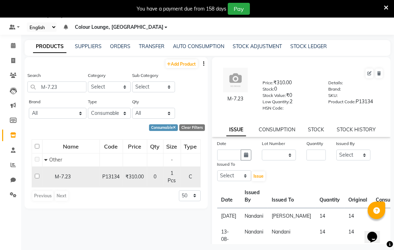
click at [118, 174] on span "P13134" at bounding box center [111, 177] width 17 height 6
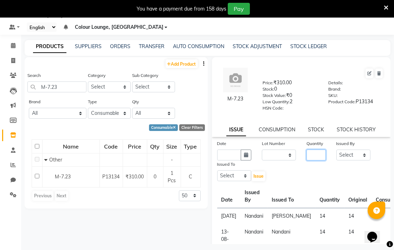
click at [317, 153] on input "number" at bounding box center [315, 155] width 19 height 11
type input "1"
click at [354, 154] on select "Select Admin AMIT Birshika Charanjeet Colour Lounge, Ranjit Avenue Colour Loung…" at bounding box center [353, 155] width 34 height 11
select select "70150"
click at [336, 150] on select "Select Admin AMIT Birshika Charanjeet Colour Lounge, Ranjit Avenue Colour Loung…" at bounding box center [353, 155] width 34 height 11
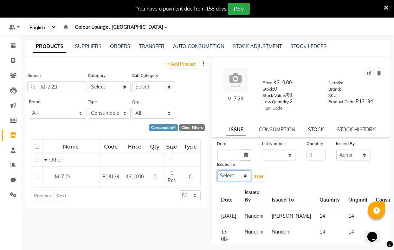
click at [227, 175] on select "Select Admin AMIT Birshika Charanjeet Colour Lounge, Ranjit Avenue Colour Loung…" at bounding box center [234, 175] width 34 height 11
select select "70150"
click at [217, 171] on select "Select Admin AMIT Birshika Charanjeet Colour Lounge, Ranjit Avenue Colour Loung…" at bounding box center [234, 175] width 34 height 11
click at [230, 156] on input "text" at bounding box center [229, 155] width 24 height 11
select select "9"
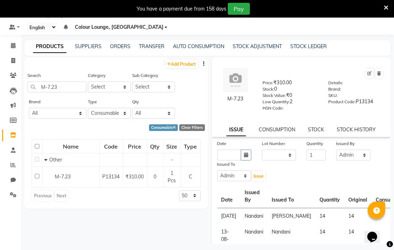
select select "2025"
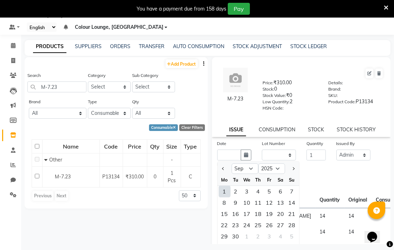
click at [226, 190] on div "1" at bounding box center [224, 191] width 11 height 11
type input "[DATE]"
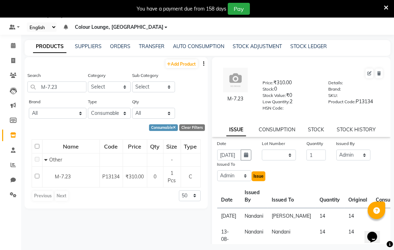
click at [259, 175] on span "Issue" at bounding box center [258, 176] width 10 height 5
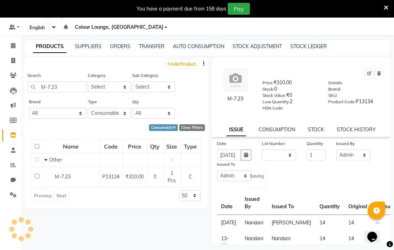
scroll to position [0, 0]
select select
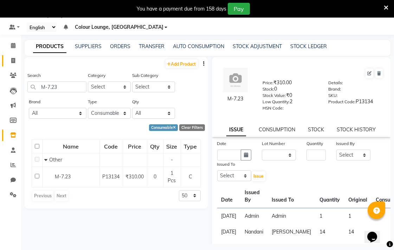
click at [14, 57] on span at bounding box center [13, 61] width 12 height 8
select select "service"
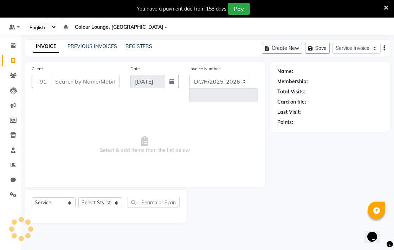
select select "8013"
type input "6510"
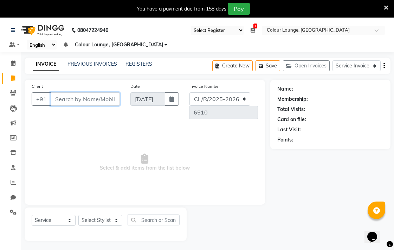
click at [80, 100] on input "Client" at bounding box center [85, 98] width 69 height 13
click at [98, 98] on input "Client" at bounding box center [85, 98] width 69 height 13
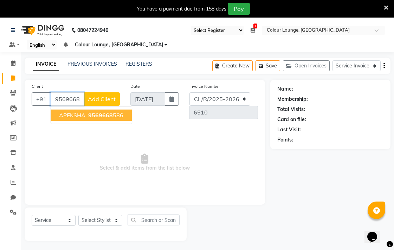
click at [110, 113] on span "9569668" at bounding box center [100, 115] width 25 height 7
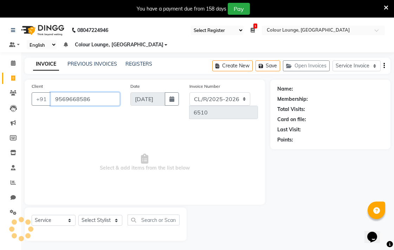
type input "9569668586"
select select "1: Object"
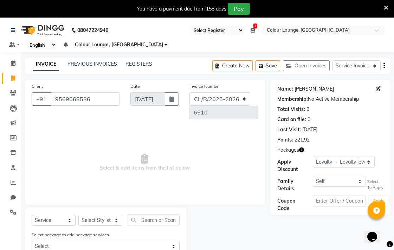
click at [299, 89] on link "Apeksha" at bounding box center [313, 88] width 39 height 7
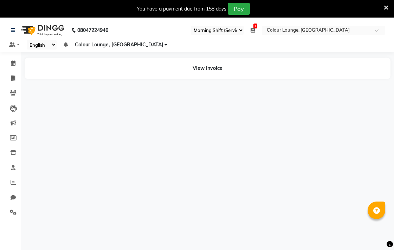
select select "83"
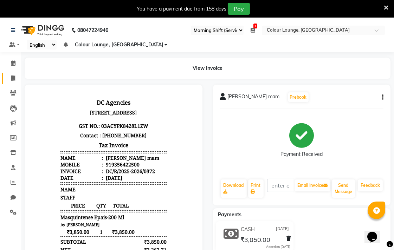
click at [15, 79] on icon at bounding box center [13, 78] width 4 height 5
select select "service"
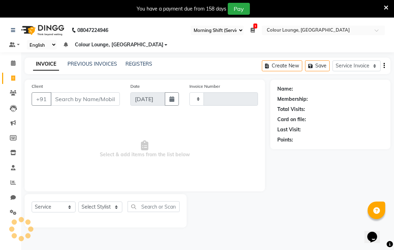
scroll to position [18, 0]
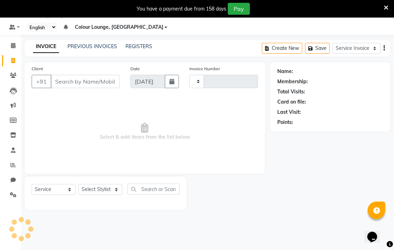
type input "6510"
select select "8013"
